Goal: Transaction & Acquisition: Purchase product/service

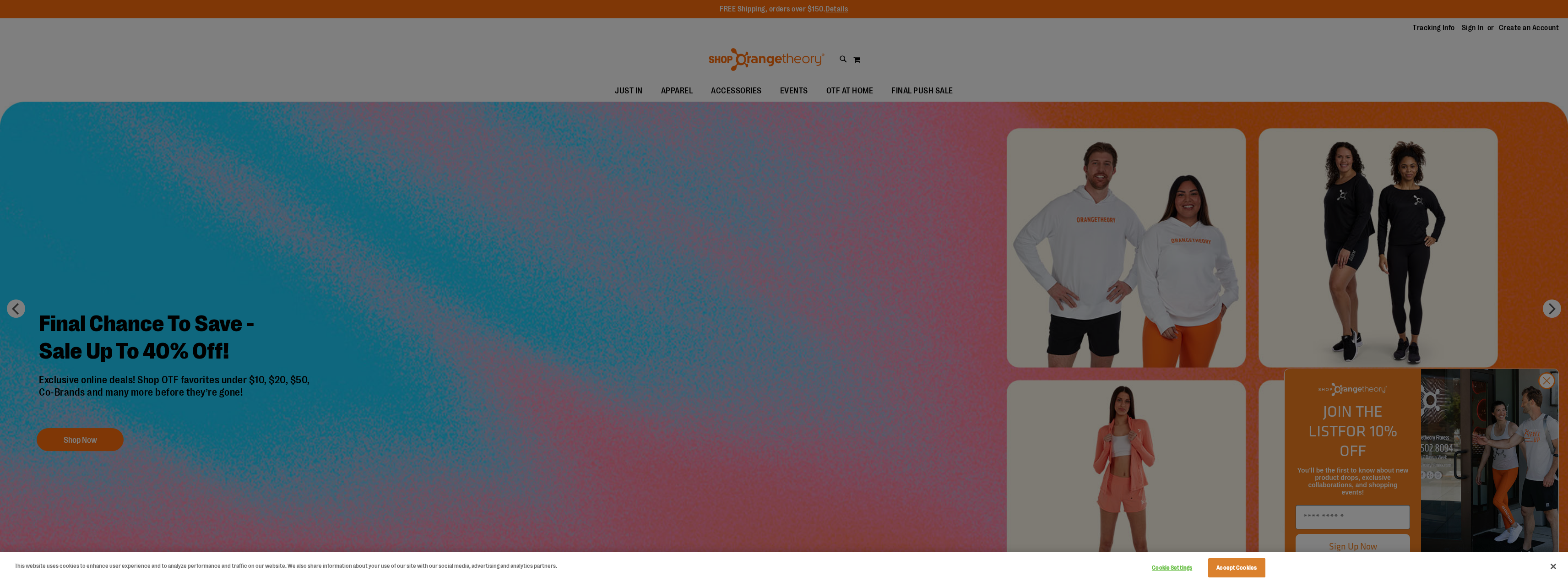
type input "**********"
click at [626, 321] on div at bounding box center [784, 291] width 1568 height 582
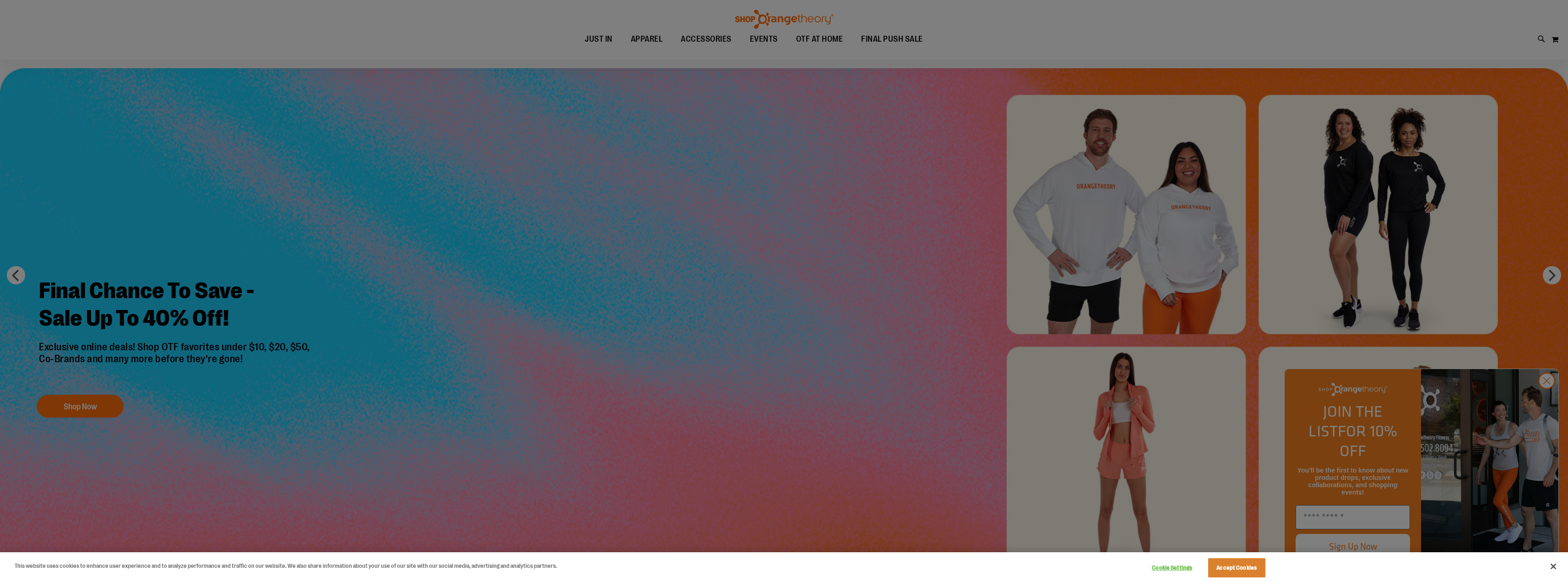
scroll to position [91, 0]
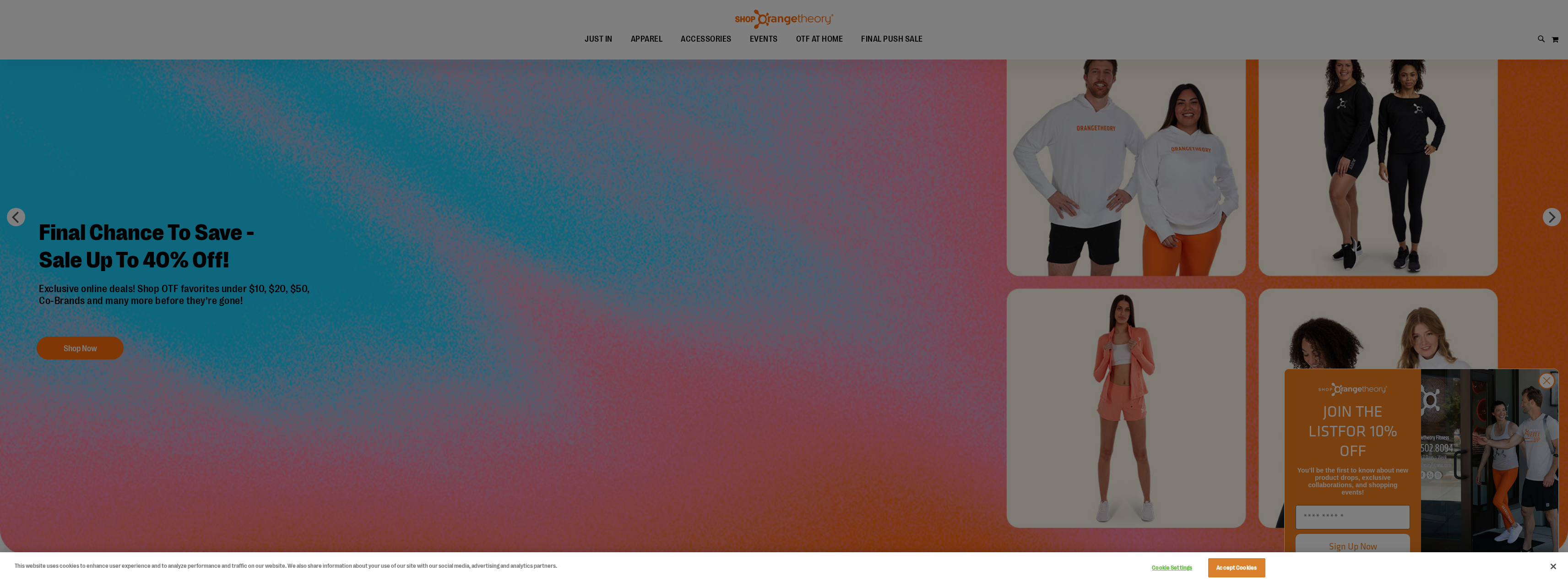
click at [1521, 250] on div at bounding box center [784, 291] width 1568 height 582
click at [830, 271] on div at bounding box center [784, 291] width 1568 height 582
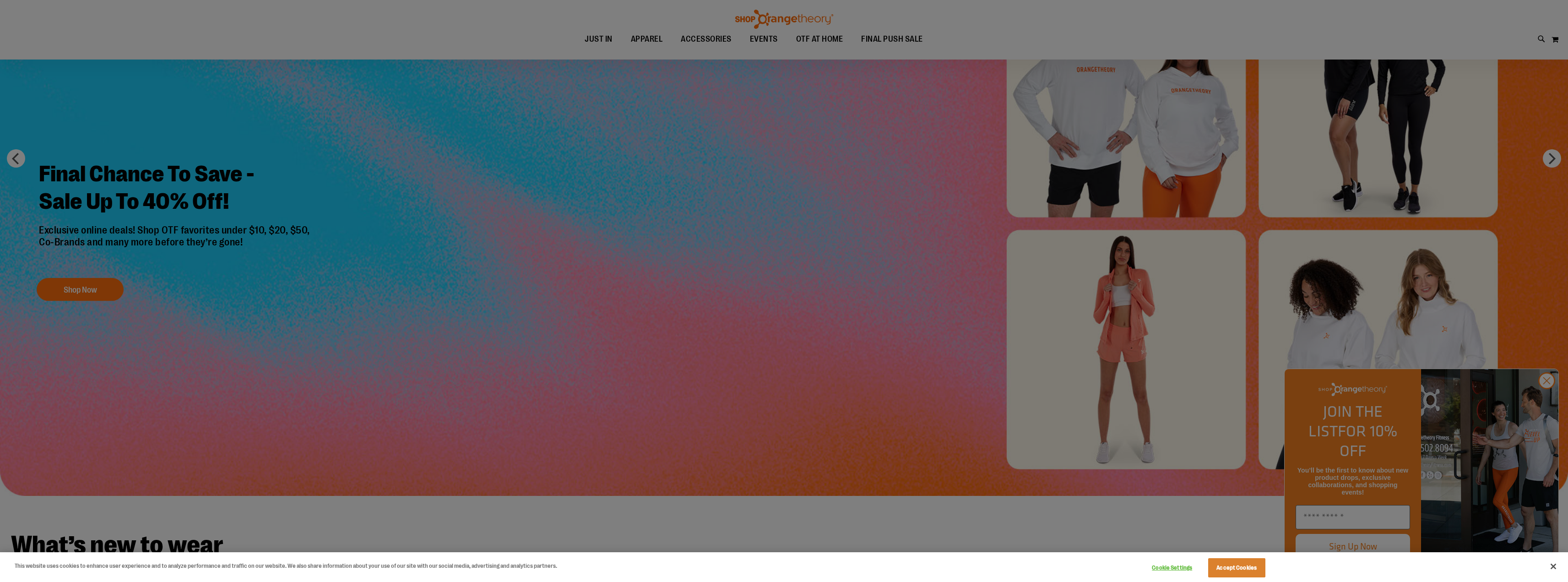
scroll to position [275, 0]
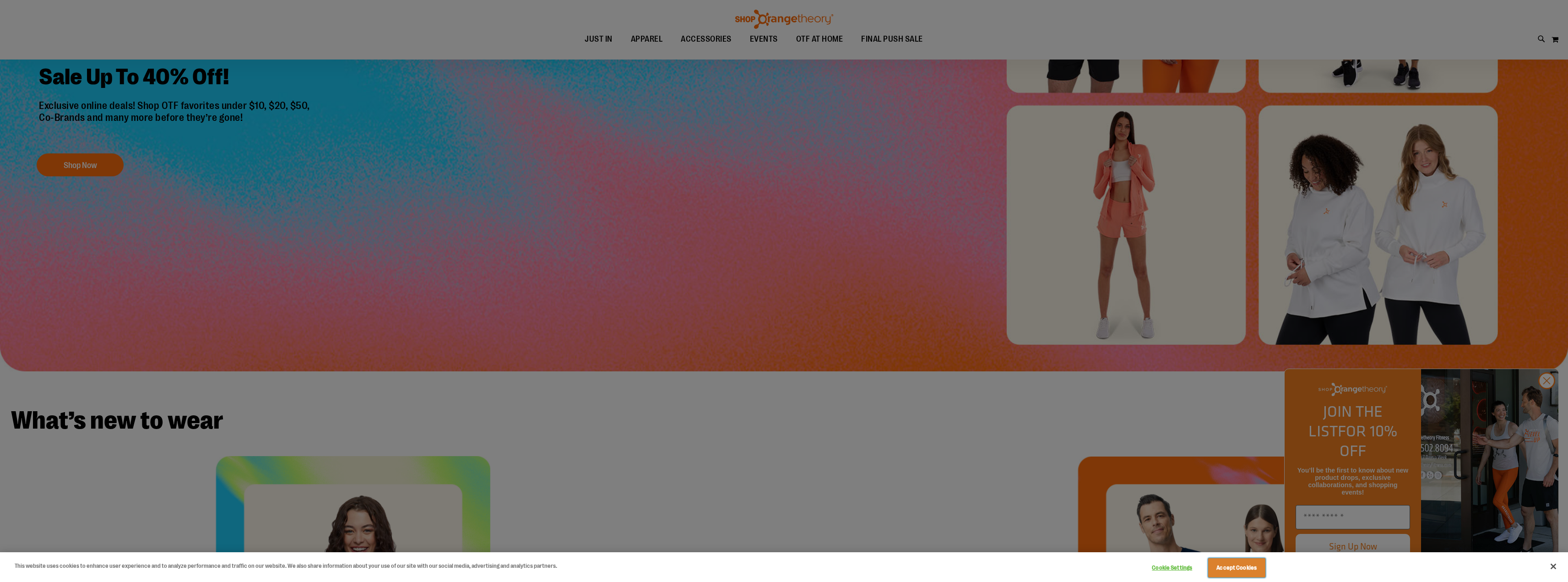
click at [1239, 565] on button "Accept Cookies" at bounding box center [1237, 568] width 57 height 19
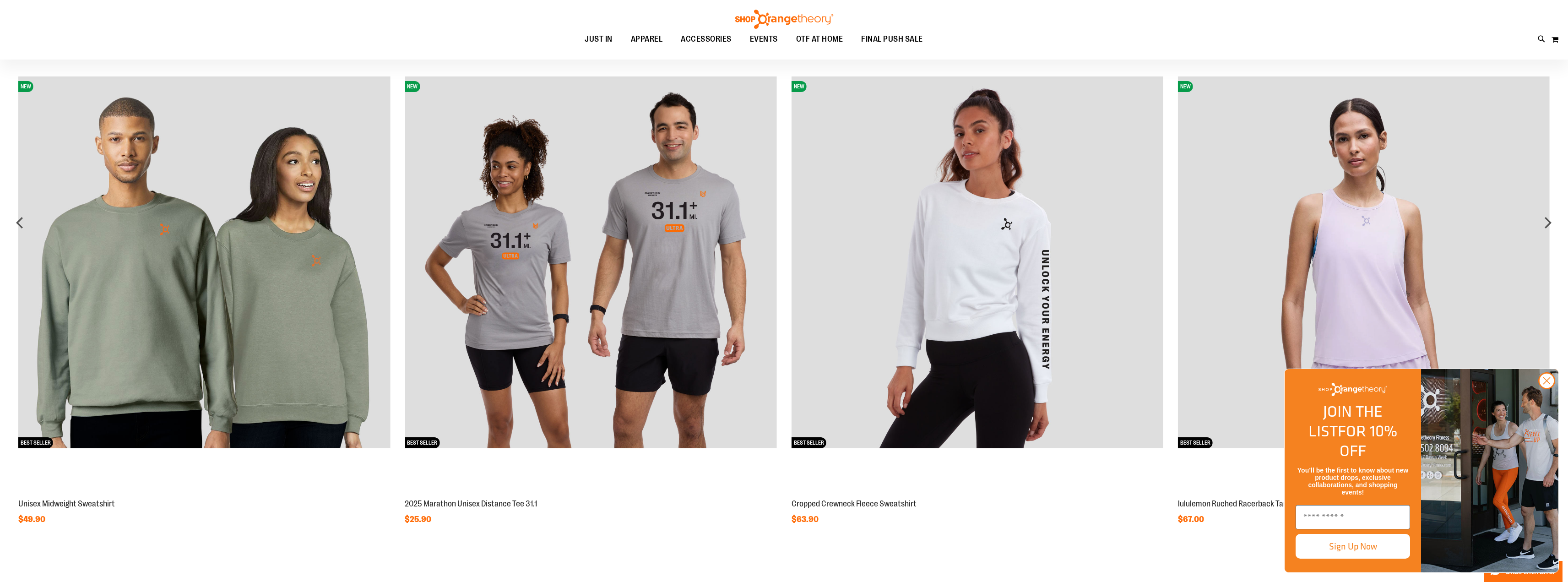
scroll to position [1064, 0]
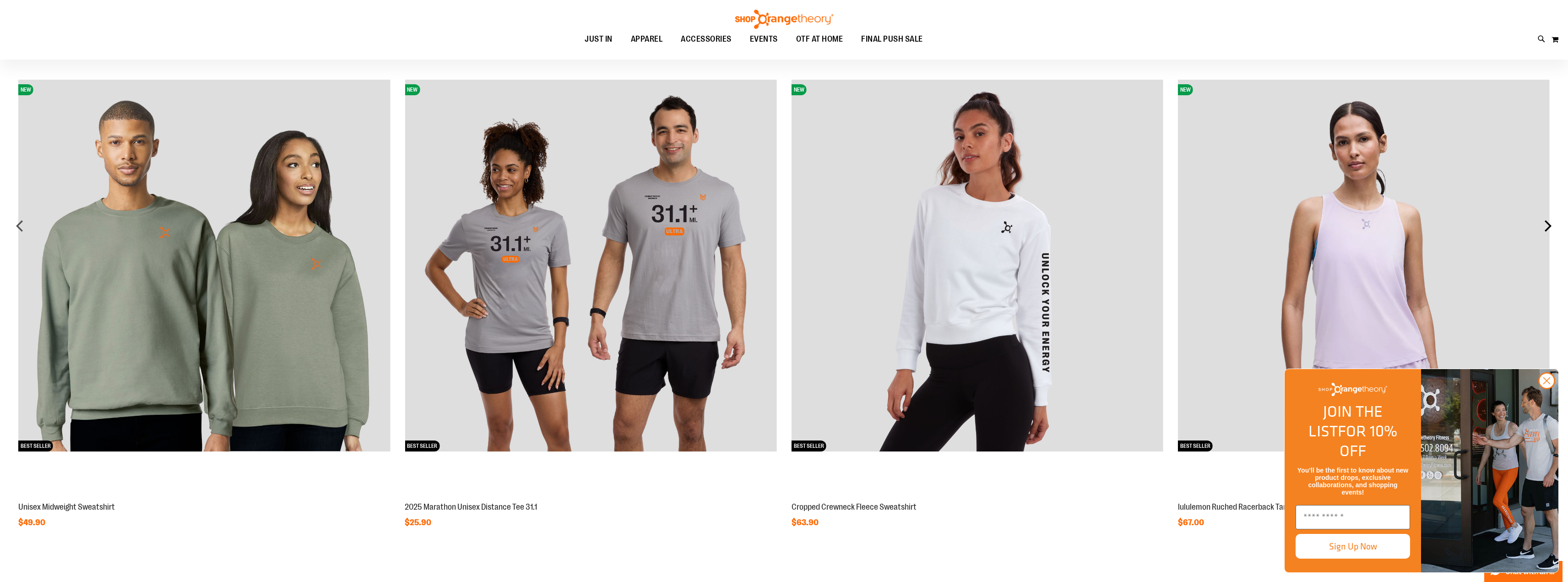
click at [1547, 226] on div "next" at bounding box center [1548, 226] width 18 height 18
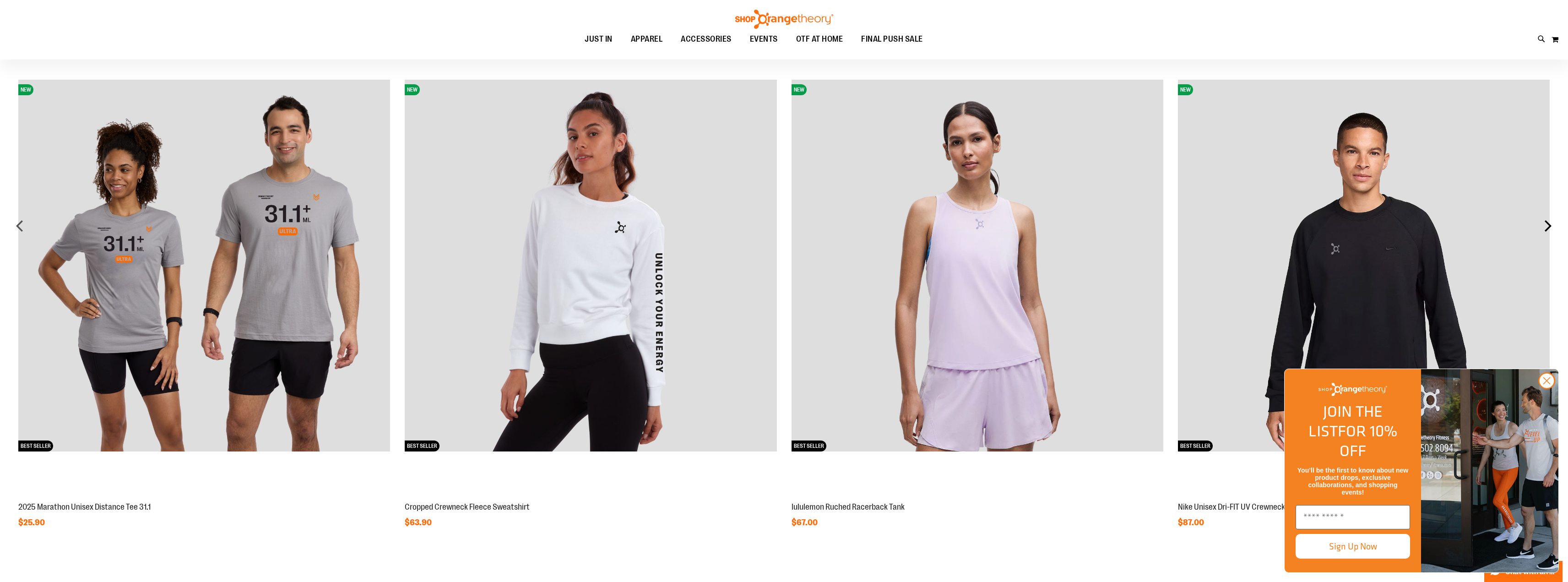
click at [1547, 226] on div "next" at bounding box center [1548, 226] width 18 height 18
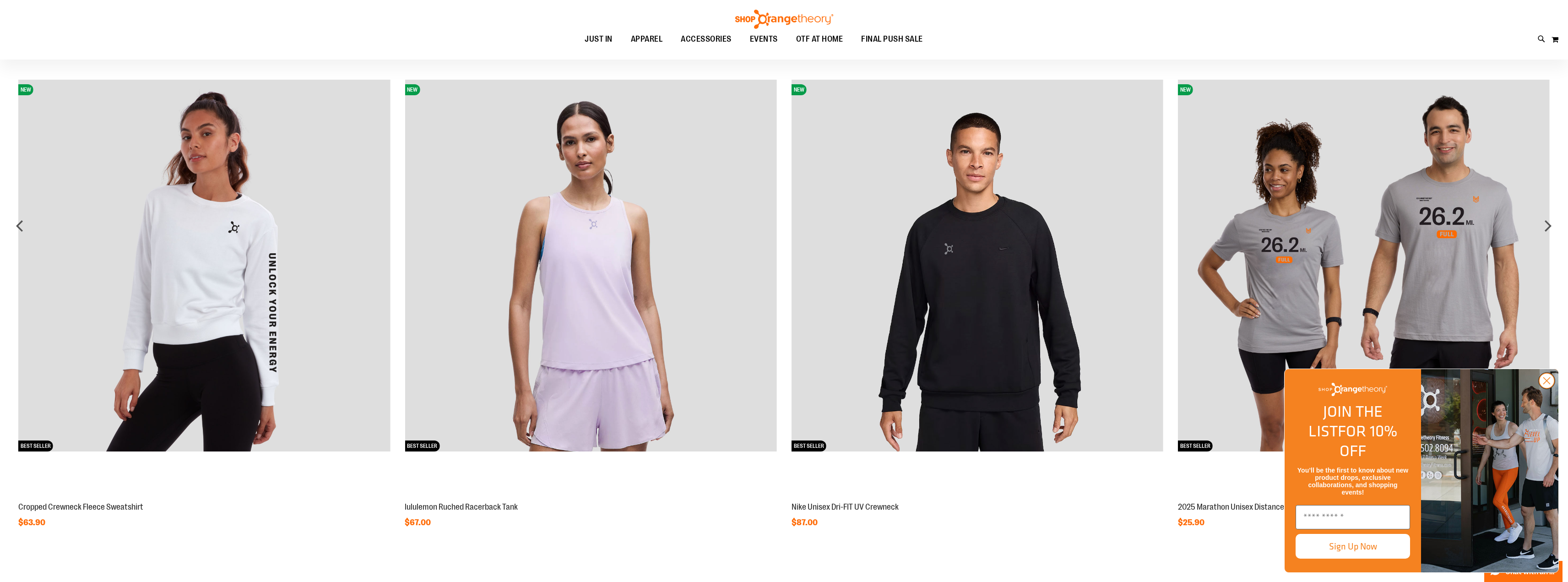
click at [1543, 388] on circle "Close dialog" at bounding box center [1547, 380] width 15 height 15
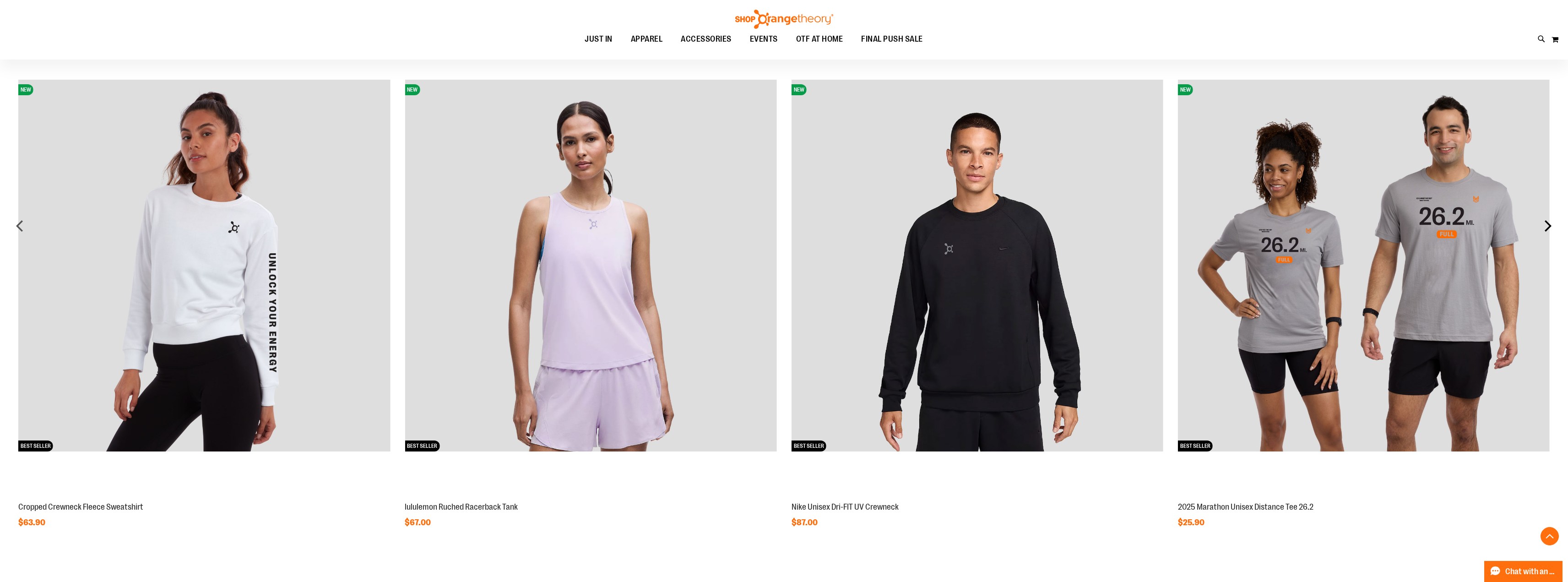
click at [1549, 228] on div "next" at bounding box center [1548, 226] width 18 height 18
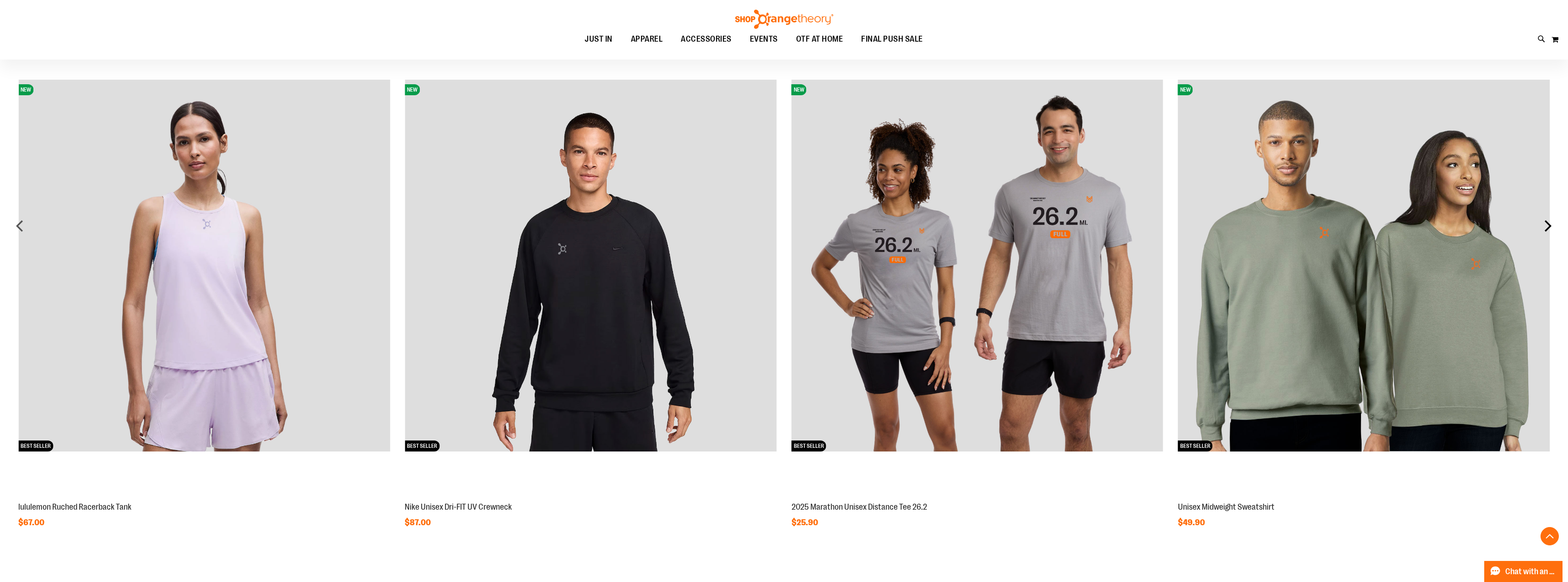
click at [1549, 228] on div "next" at bounding box center [1548, 226] width 18 height 18
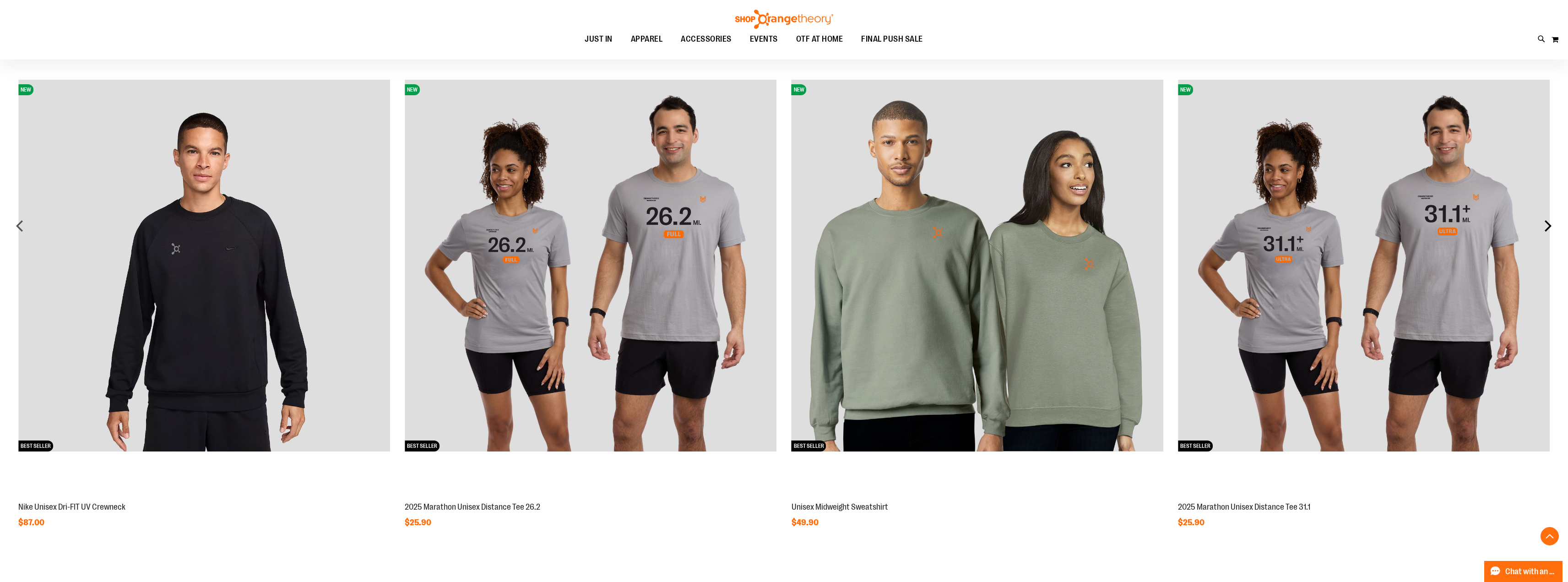
click at [1549, 228] on div "next" at bounding box center [1548, 226] width 18 height 18
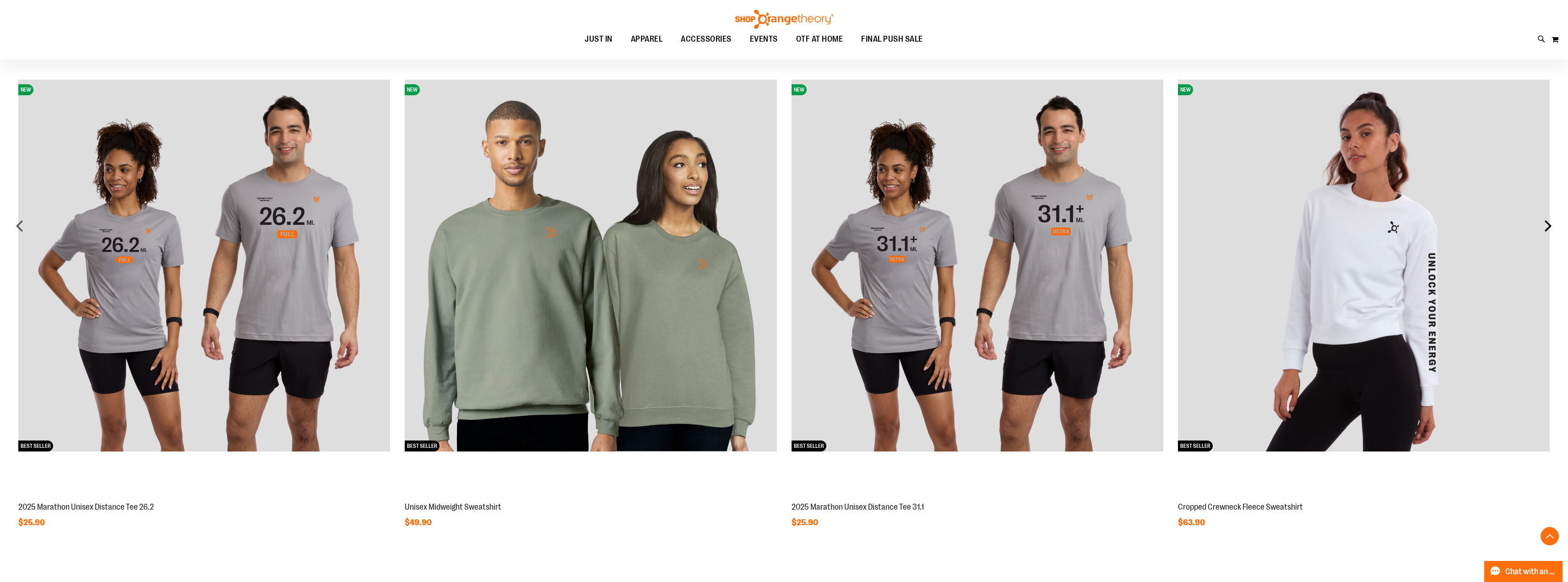
click at [1549, 228] on div "next" at bounding box center [1548, 226] width 18 height 18
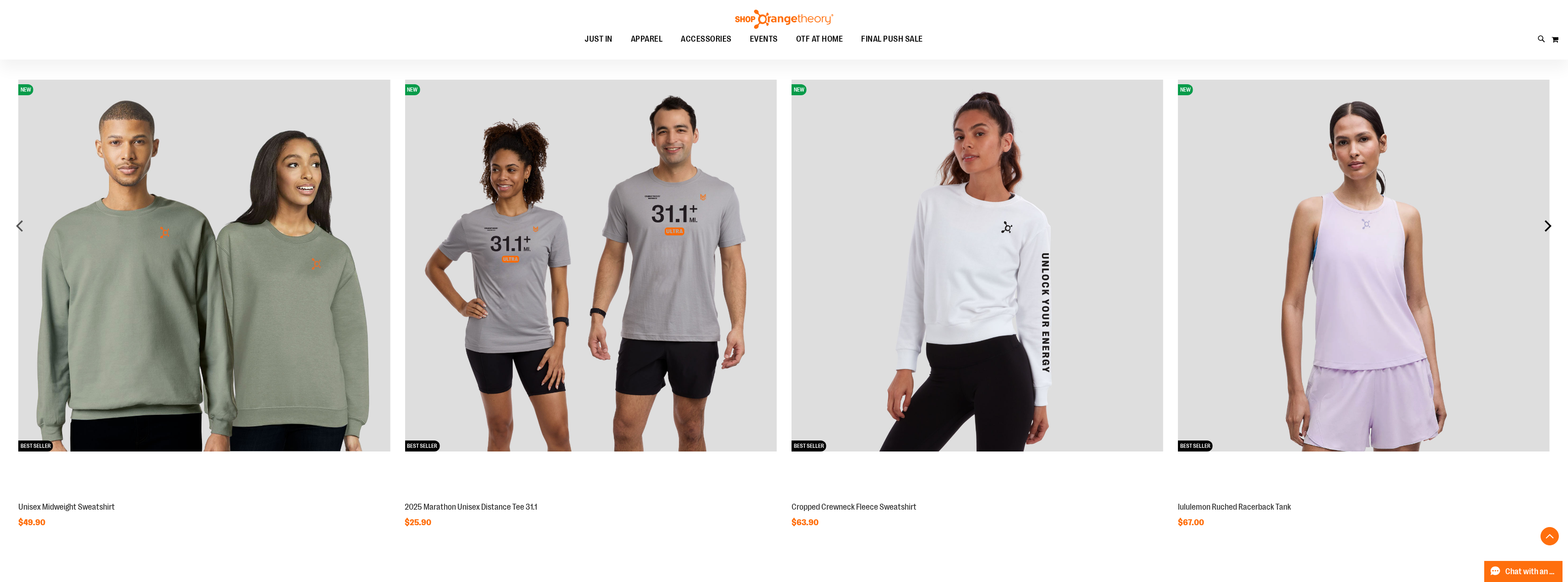
click at [1549, 228] on div "next" at bounding box center [1548, 226] width 18 height 18
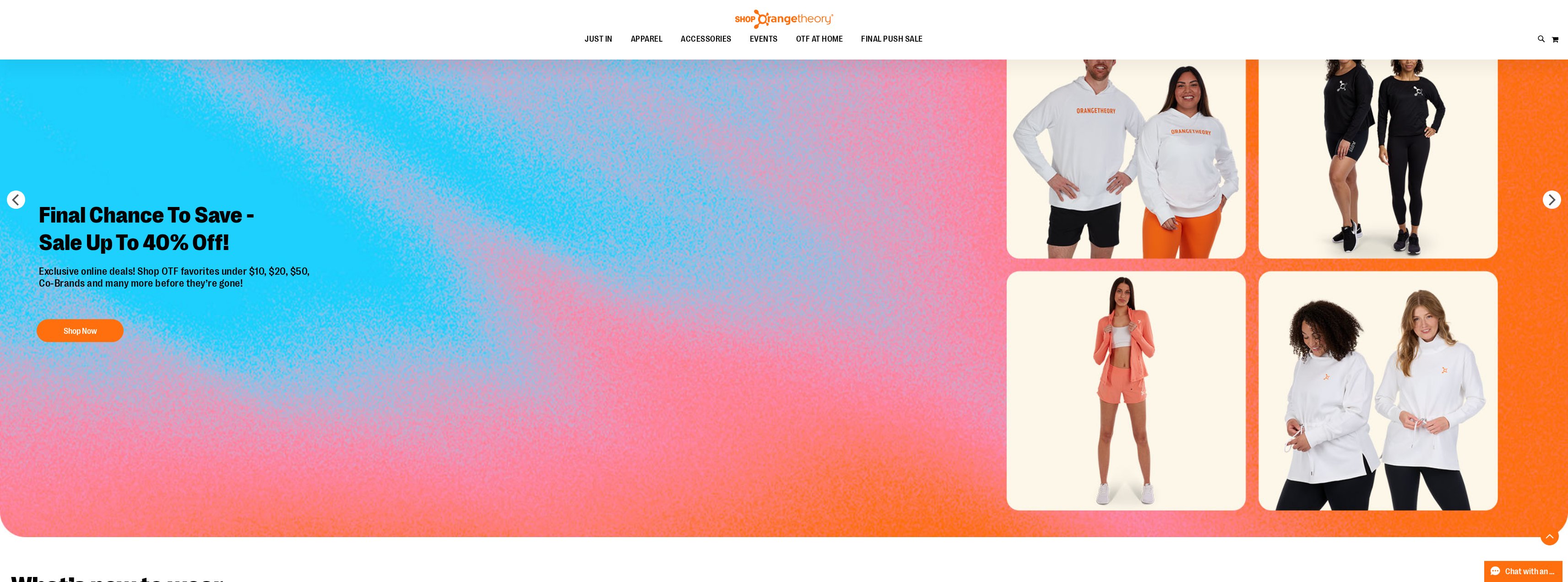
scroll to position [10, 0]
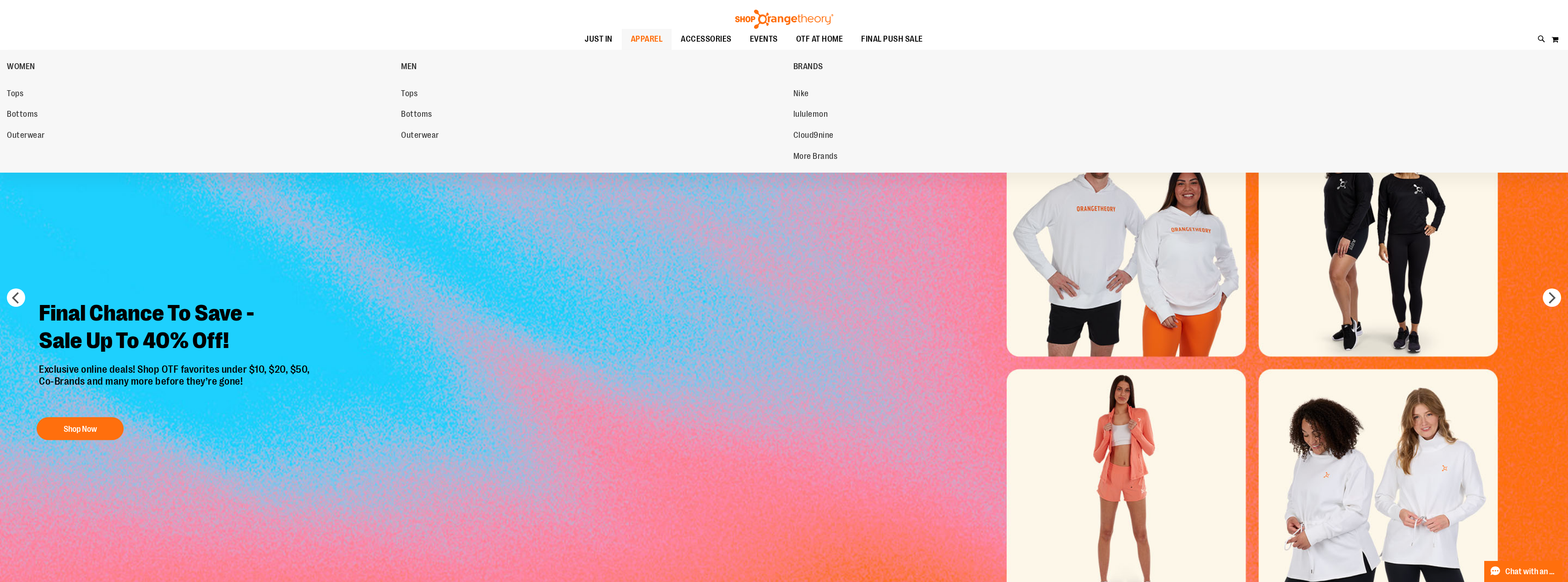
click at [642, 38] on span "APPAREL" at bounding box center [646, 39] width 32 height 21
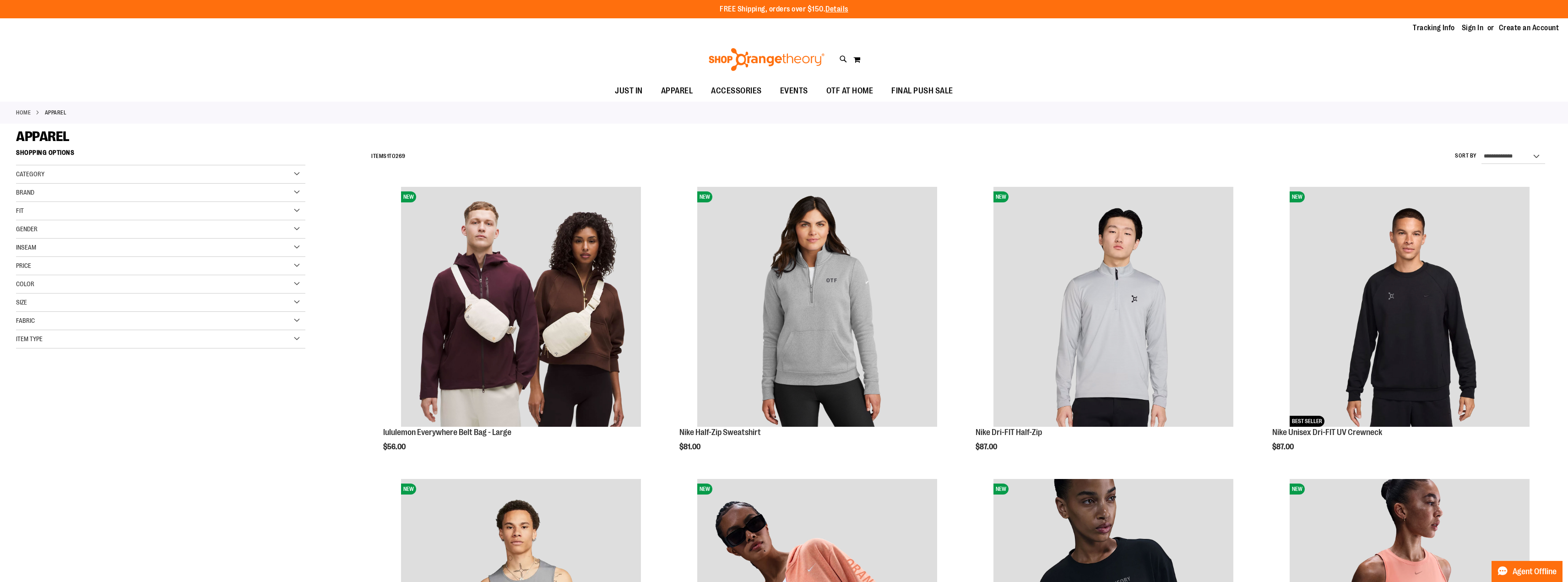
type input "**********"
click at [153, 175] on div "Category" at bounding box center [160, 175] width 289 height 18
click at [21, 193] on link "WOMEN" at bounding box center [153, 193] width 278 height 10
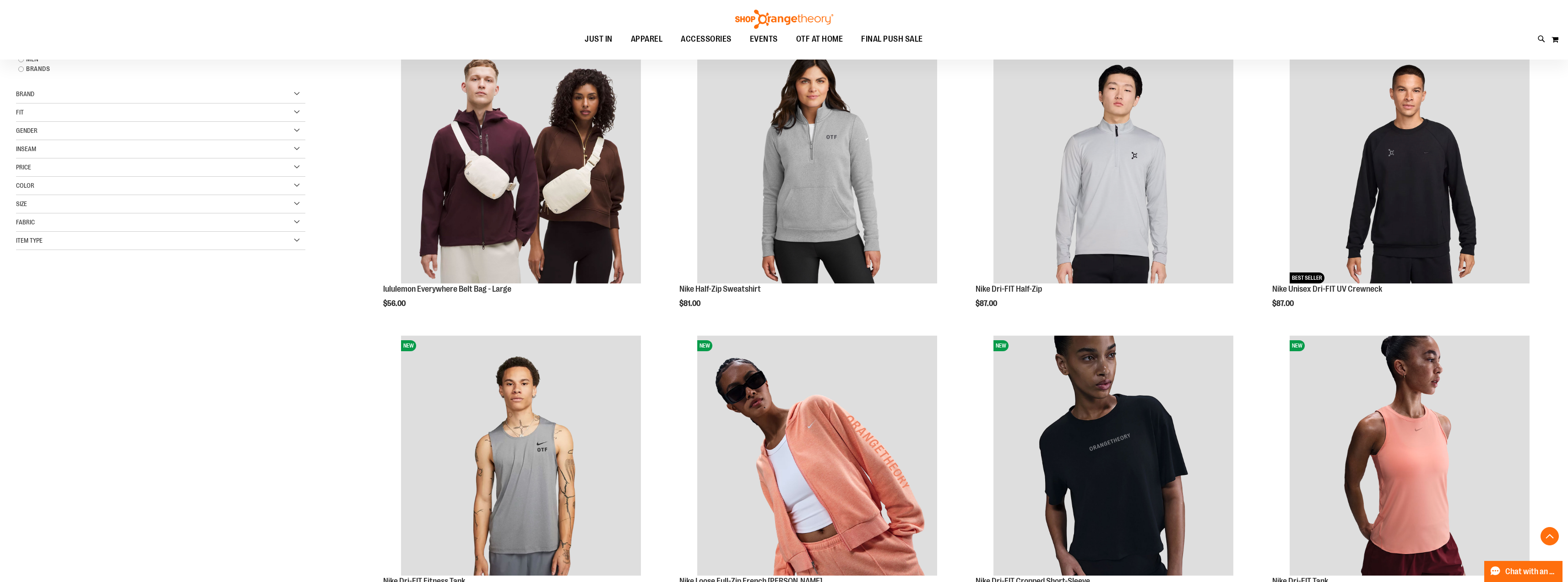
scroll to position [145, 0]
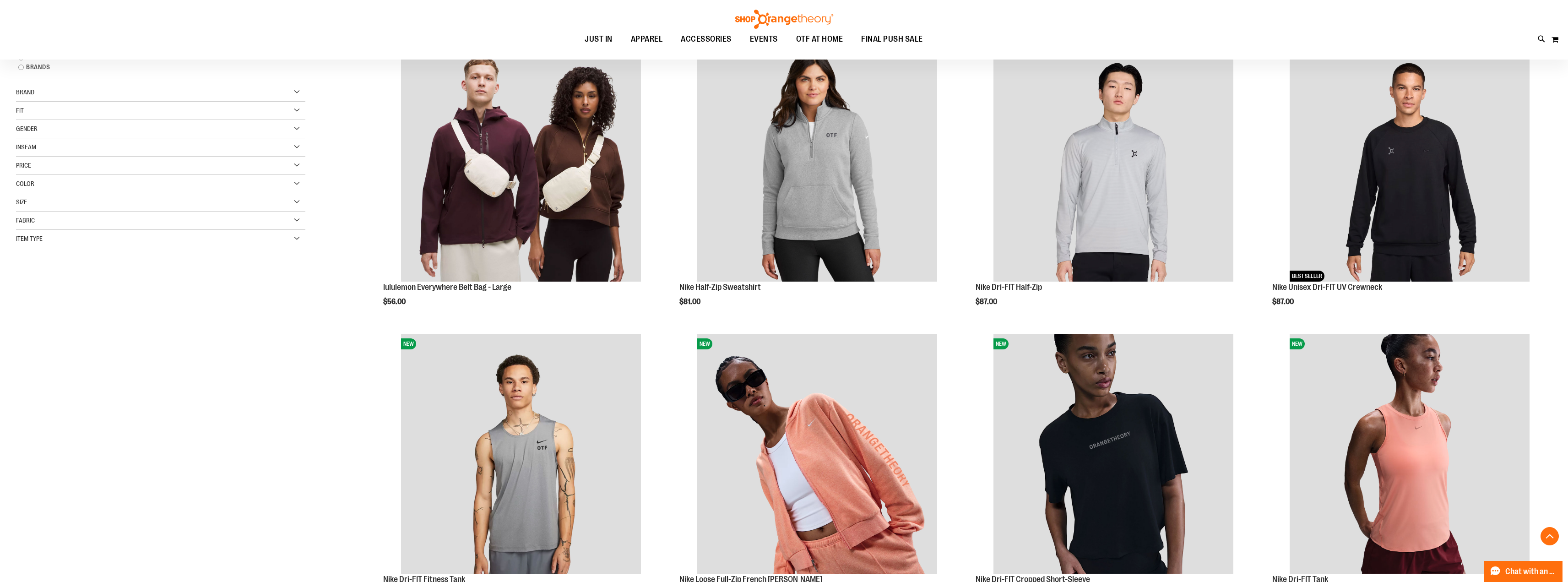
click at [291, 128] on div "Gender" at bounding box center [160, 129] width 289 height 18
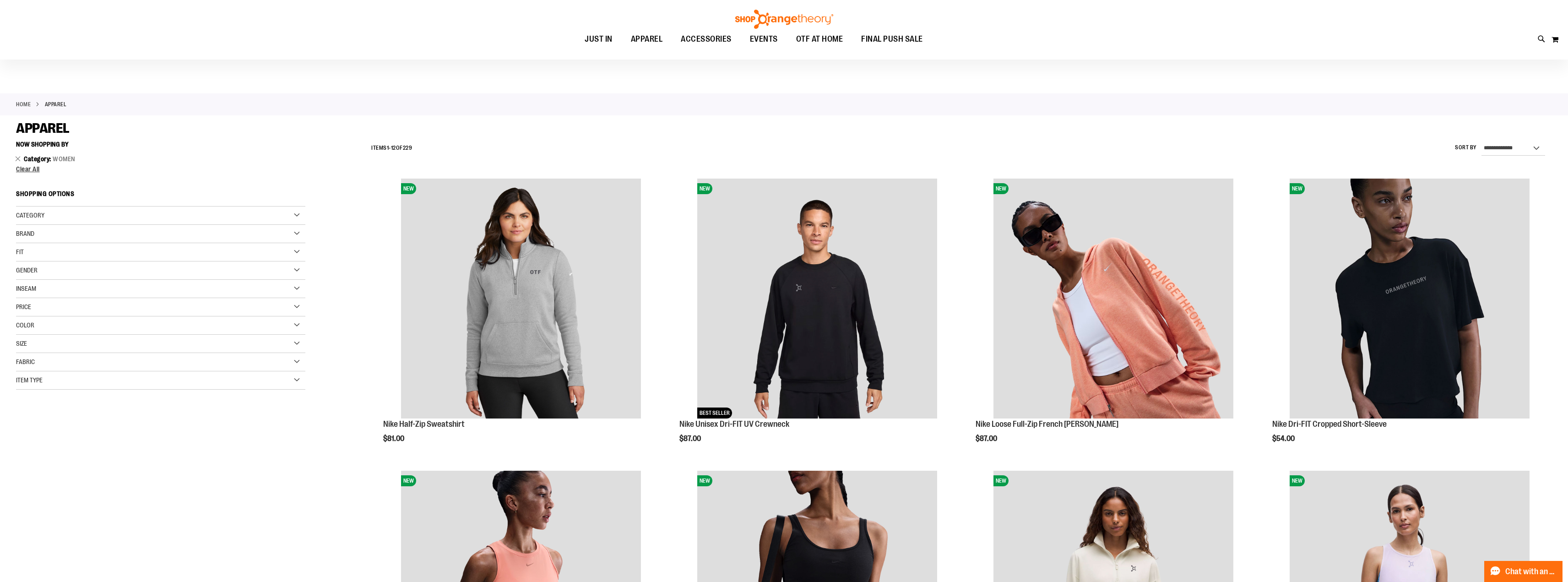
scroll to position [7, 0]
click at [292, 272] on div "Gender" at bounding box center [160, 271] width 289 height 18
click at [23, 289] on link "Women 159 items" at bounding box center [153, 290] width 278 height 10
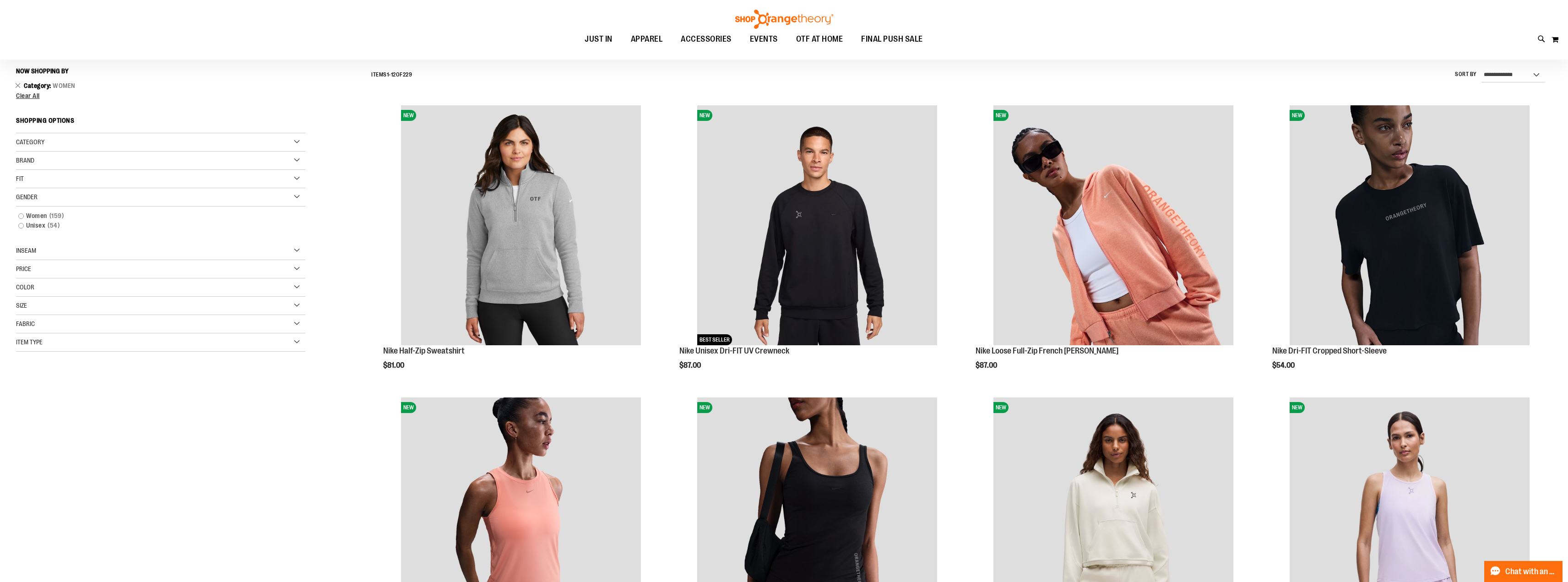
scroll to position [85, 0]
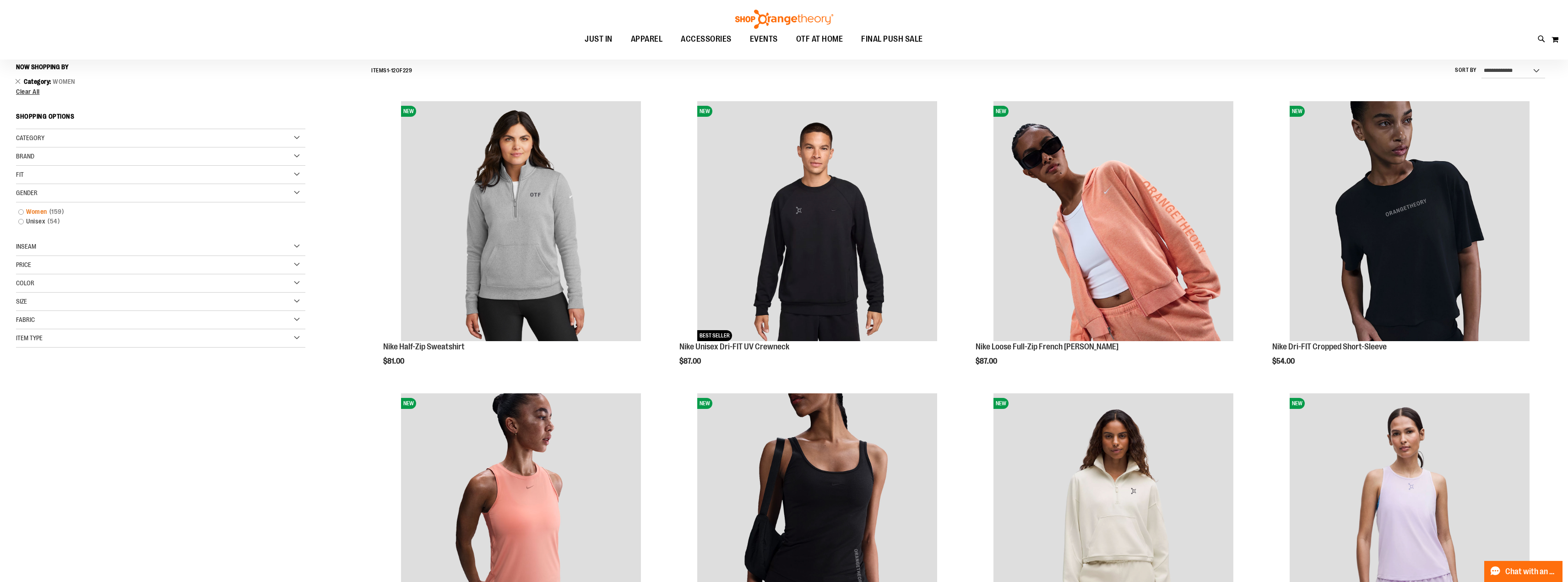
click at [19, 211] on link "Women 159 items" at bounding box center [153, 212] width 278 height 10
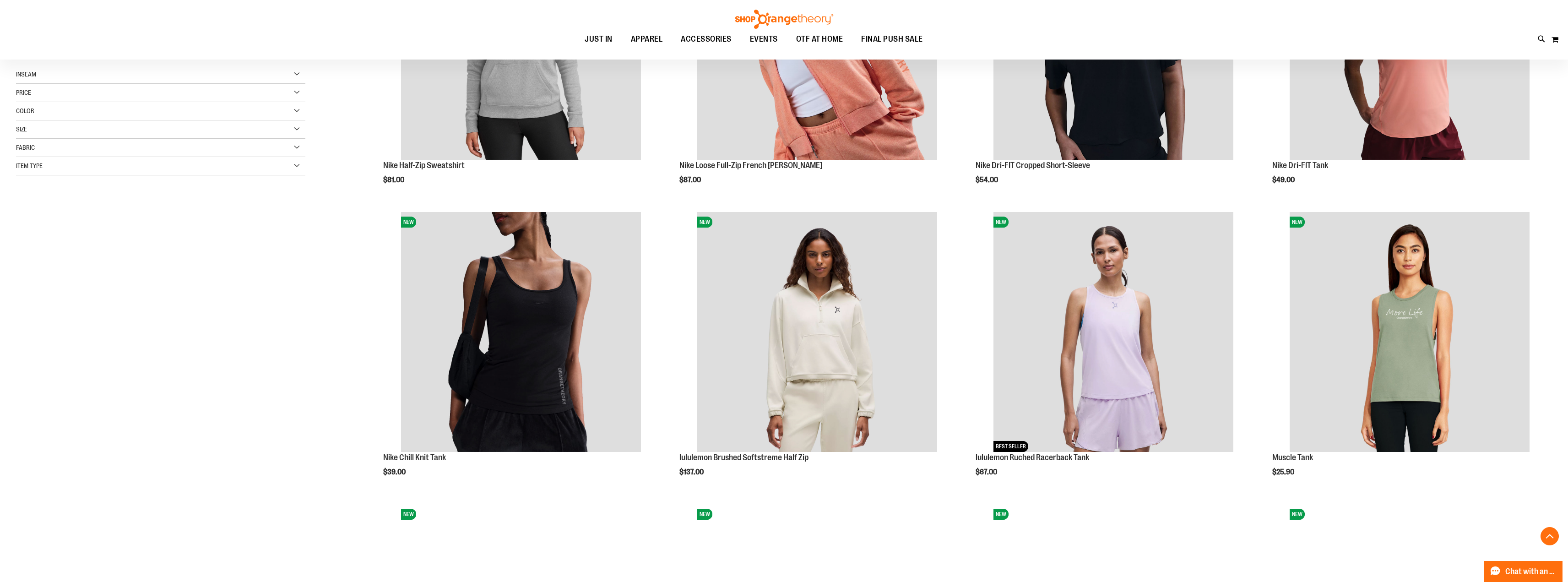
scroll to position [131, 0]
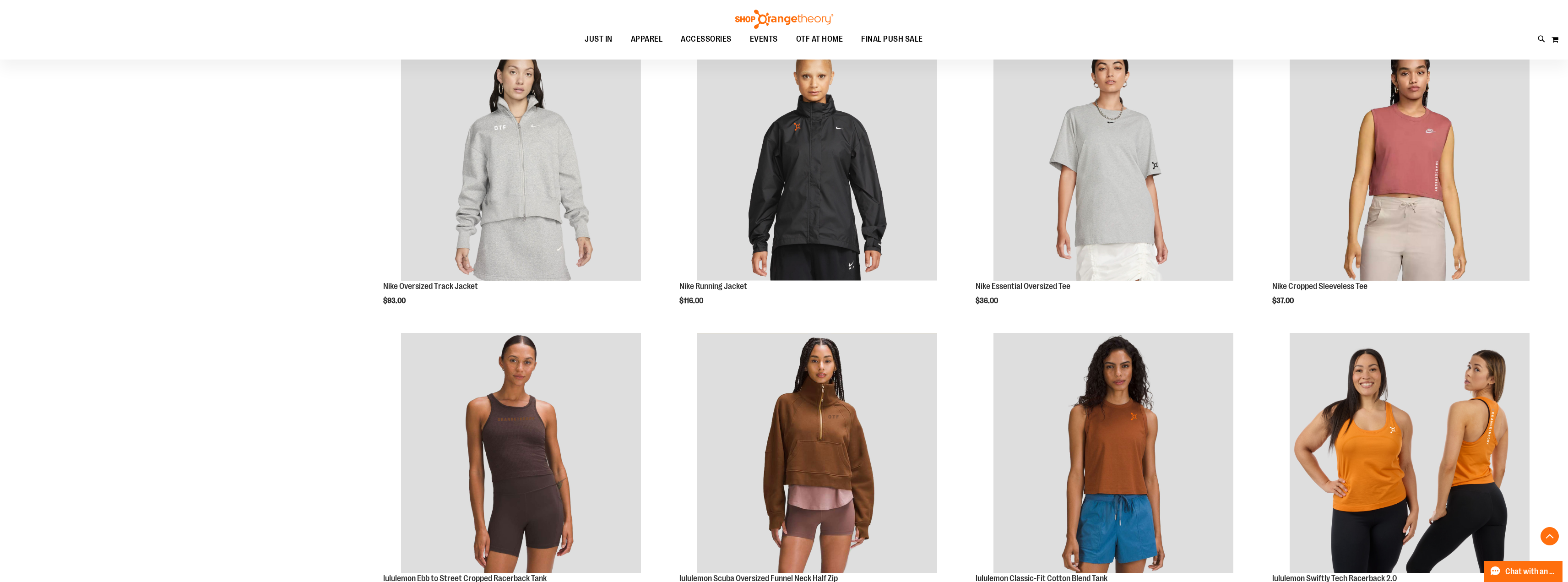
scroll to position [1027, 0]
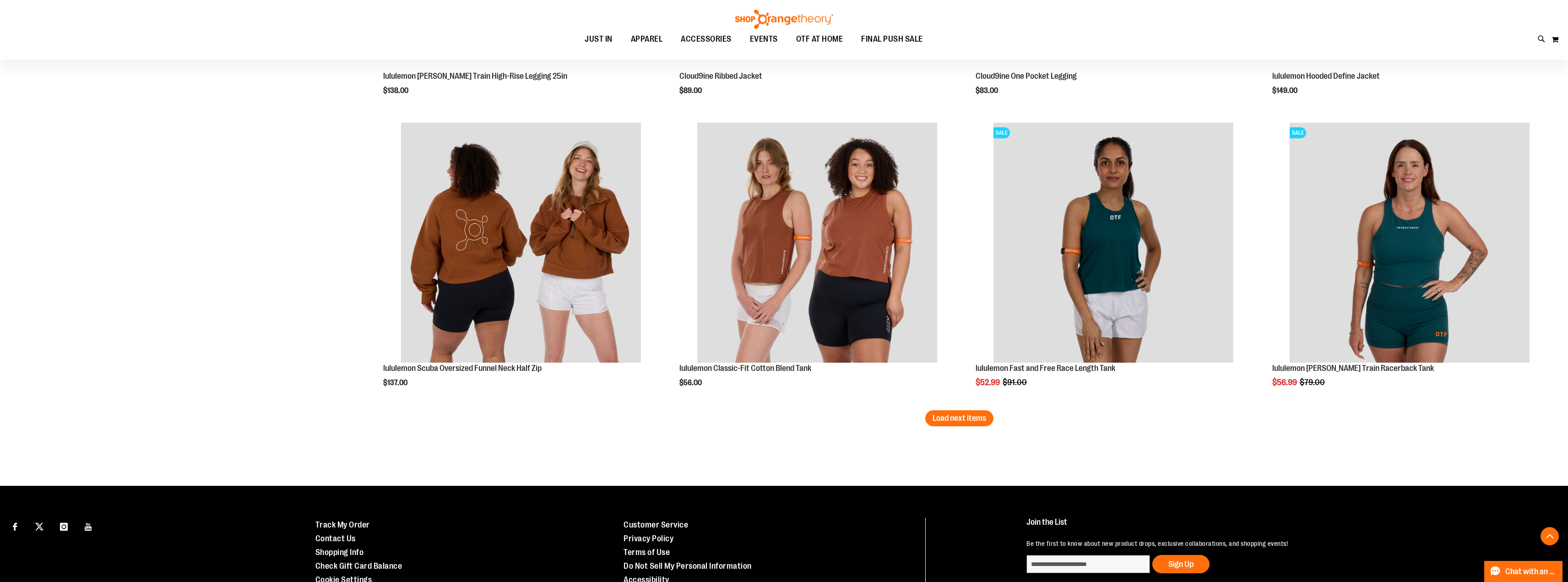
scroll to position [2400, 0]
click at [947, 416] on span "Load next items" at bounding box center [959, 417] width 54 height 9
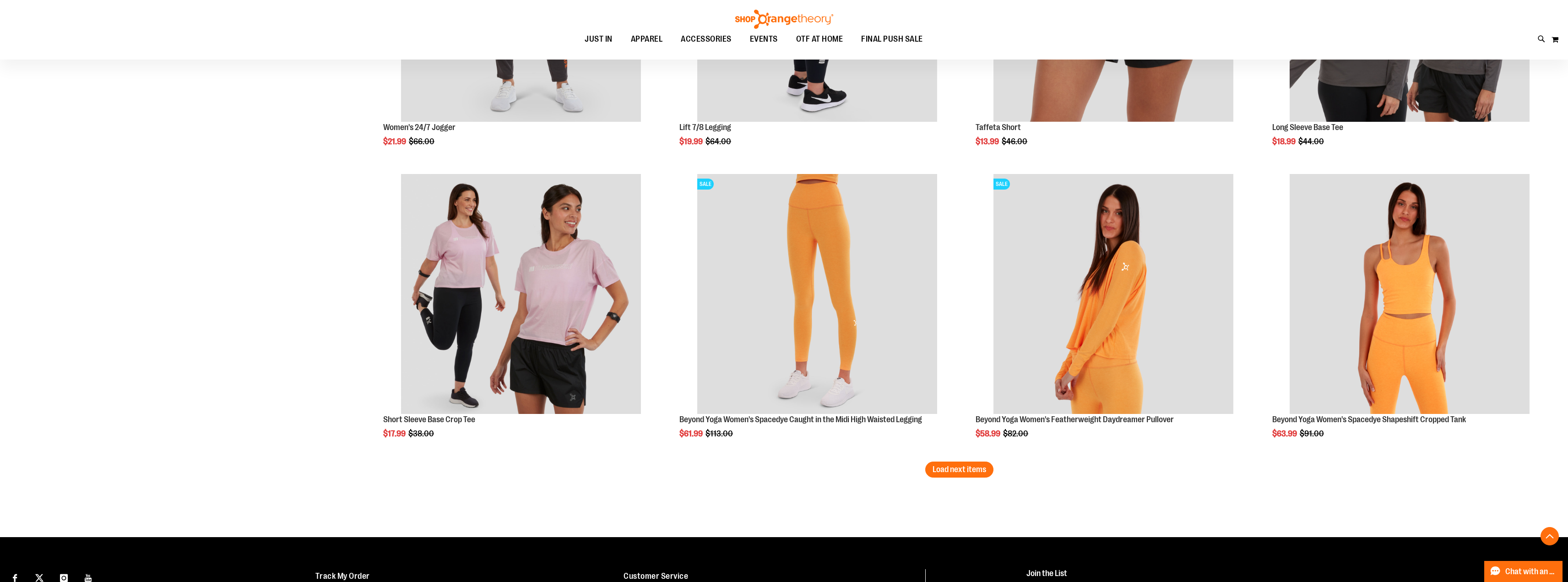
scroll to position [3342, 0]
